Goal: Check status: Check status

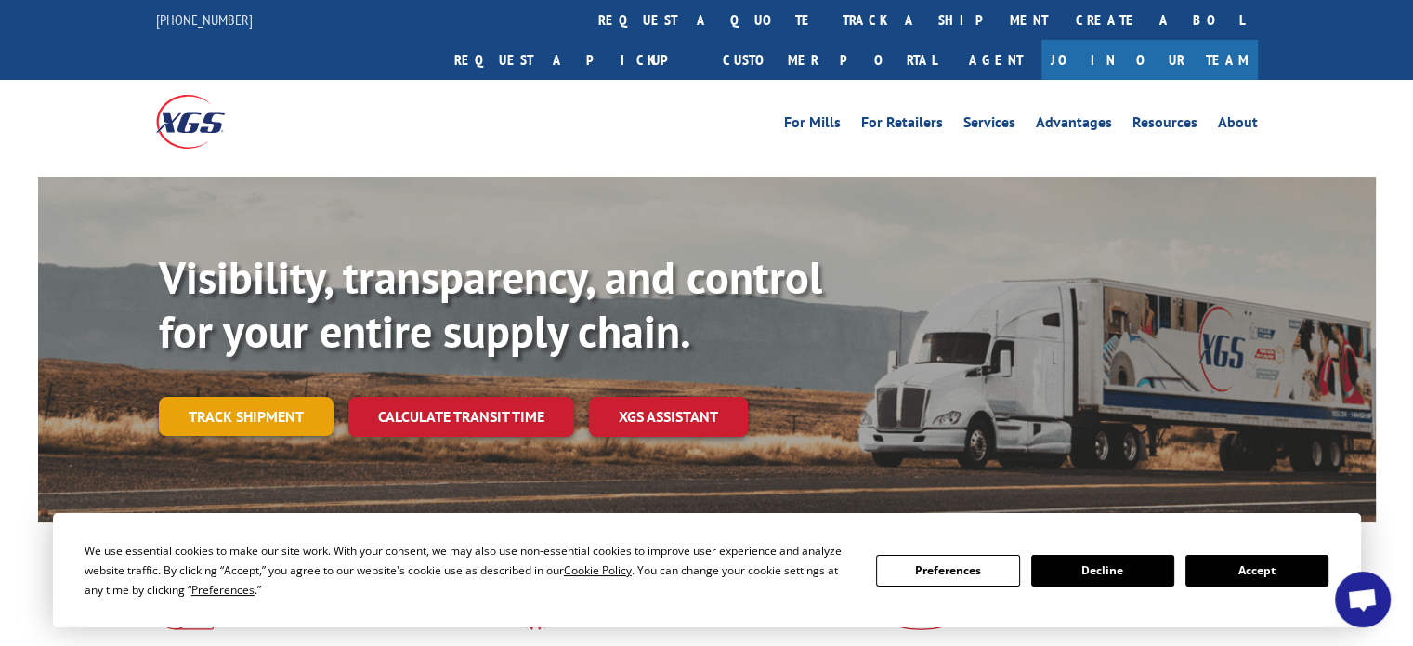
click at [296, 397] on link "Track shipment" at bounding box center [246, 416] width 175 height 39
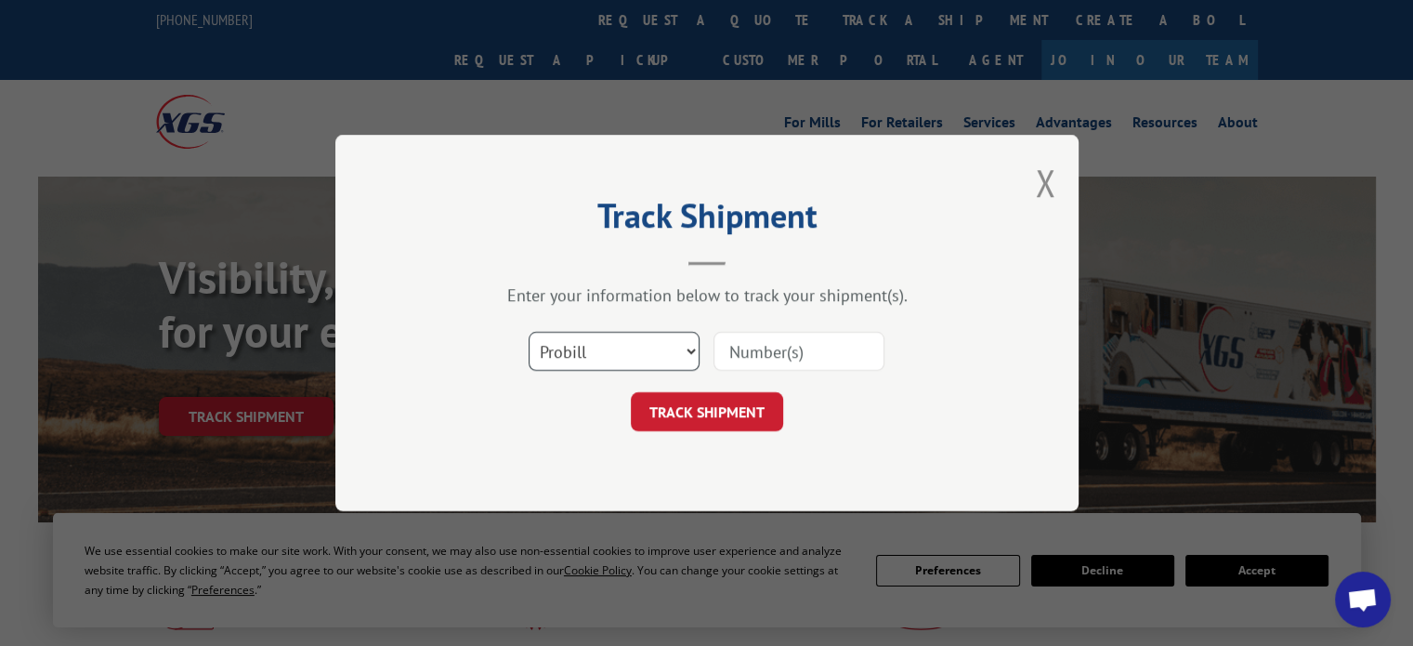
click at [592, 346] on select "Select category... Probill BOL PO" at bounding box center [614, 351] width 171 height 39
select select "bol"
click at [529, 332] on select "Select category... Probill BOL PO" at bounding box center [614, 351] width 171 height 39
click at [769, 350] on input at bounding box center [798, 351] width 171 height 39
drag, startPoint x: 771, startPoint y: 349, endPoint x: 838, endPoint y: 404, distance: 86.5
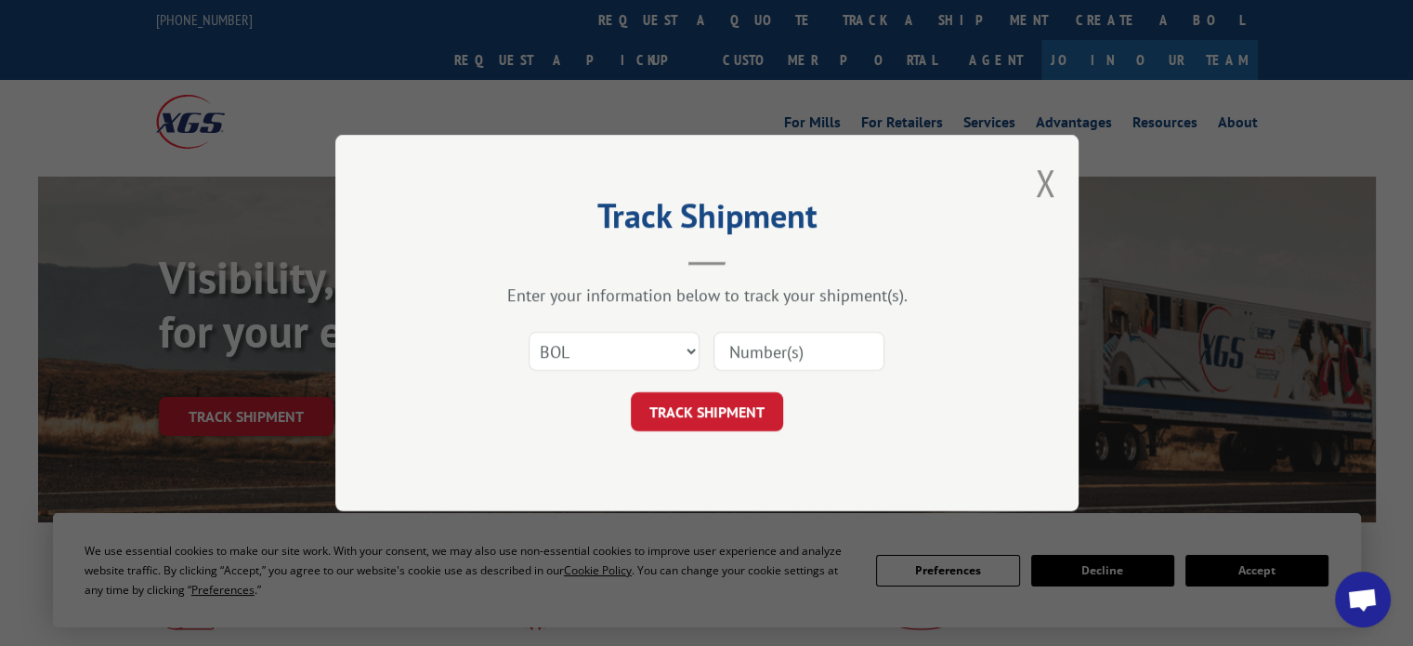
click at [838, 404] on div "TRACK SHIPMENT" at bounding box center [706, 411] width 557 height 39
paste input "50864281"
type input "50864281"
click at [747, 397] on button "TRACK SHIPMENT" at bounding box center [707, 411] width 152 height 39
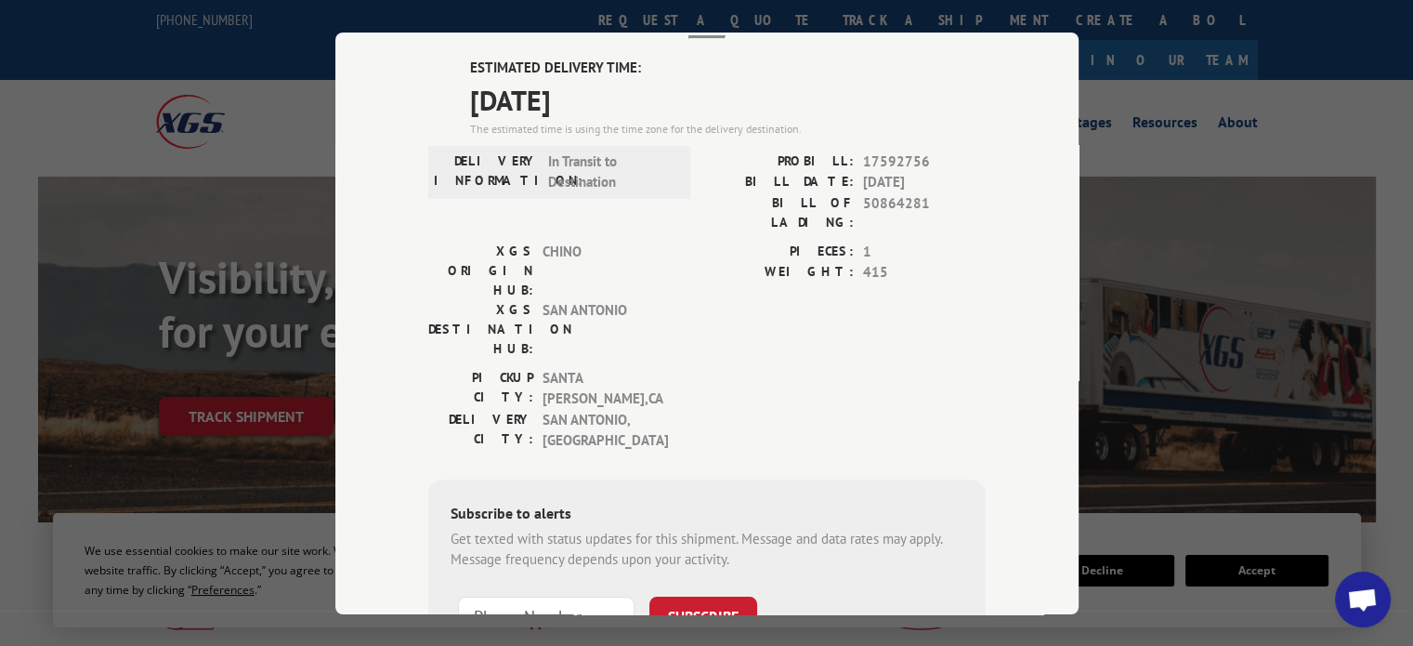
scroll to position [93, 0]
